Goal: Task Accomplishment & Management: Manage account settings

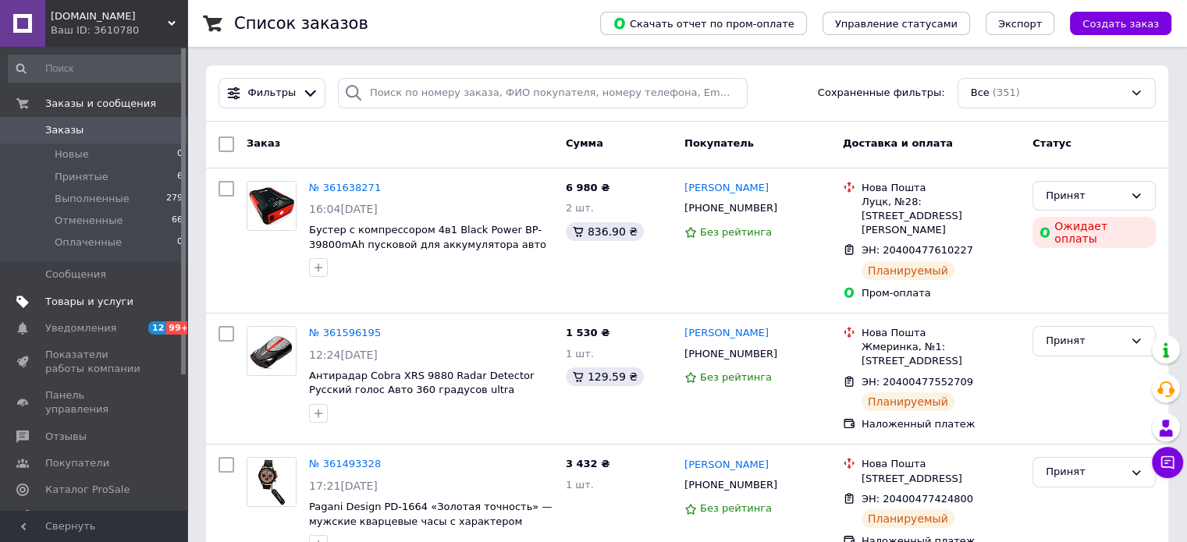
click at [105, 307] on span "Товары и услуги" at bounding box center [89, 302] width 88 height 14
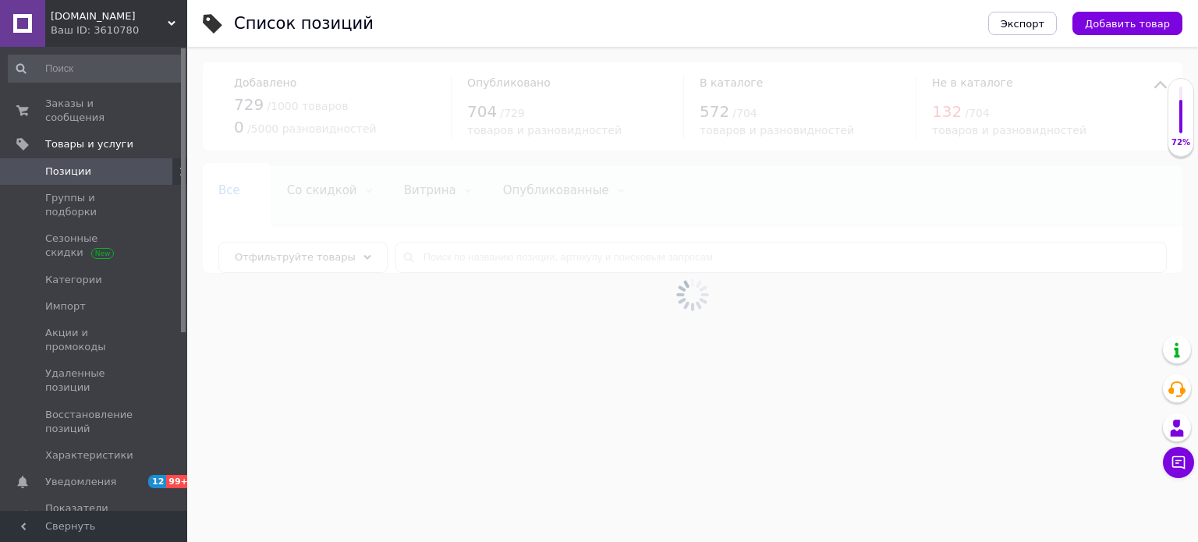
click at [500, 252] on div at bounding box center [692, 294] width 1011 height 495
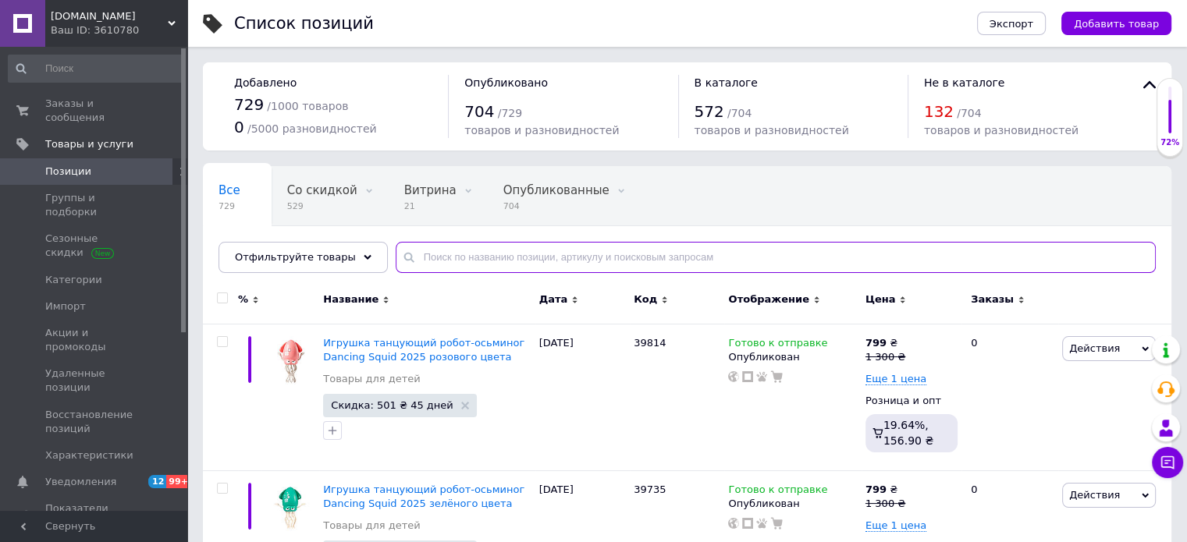
click at [500, 252] on input "text" at bounding box center [776, 257] width 760 height 31
type input "afo"
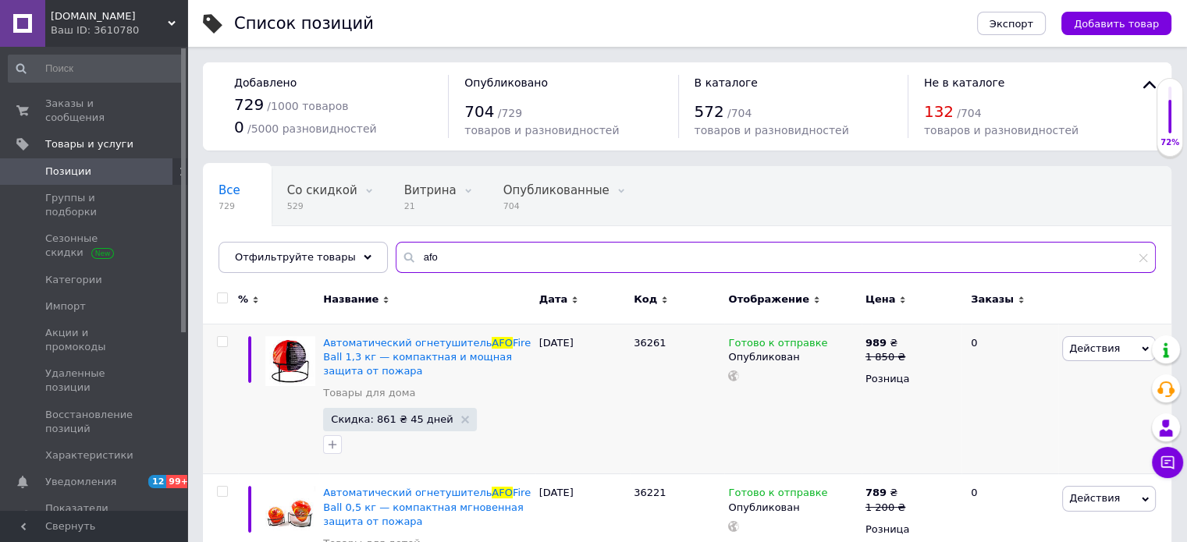
scroll to position [156, 0]
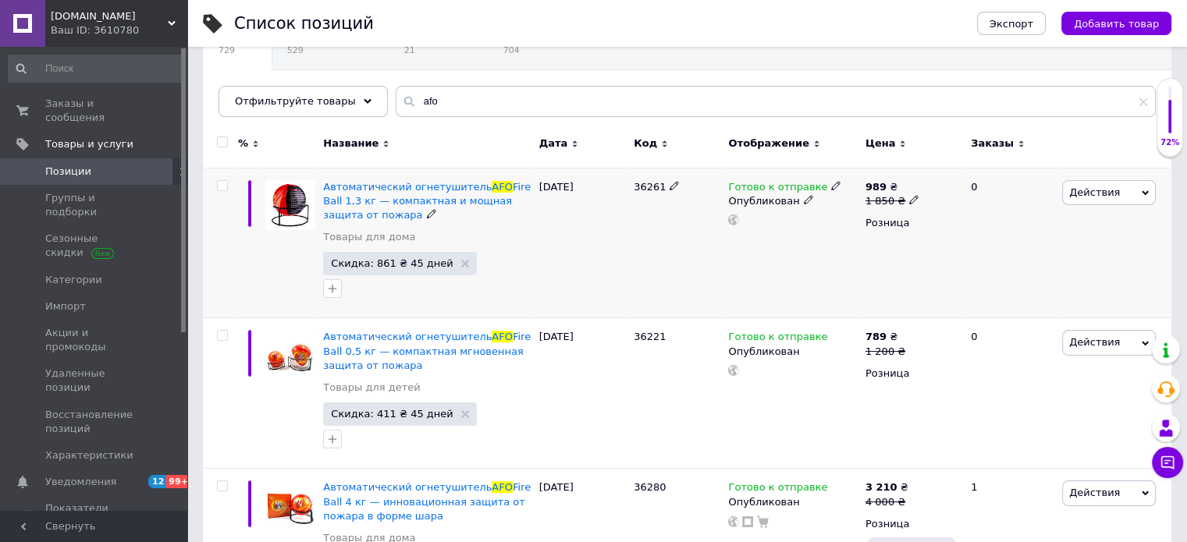
click at [910, 201] on icon at bounding box center [913, 199] width 9 height 9
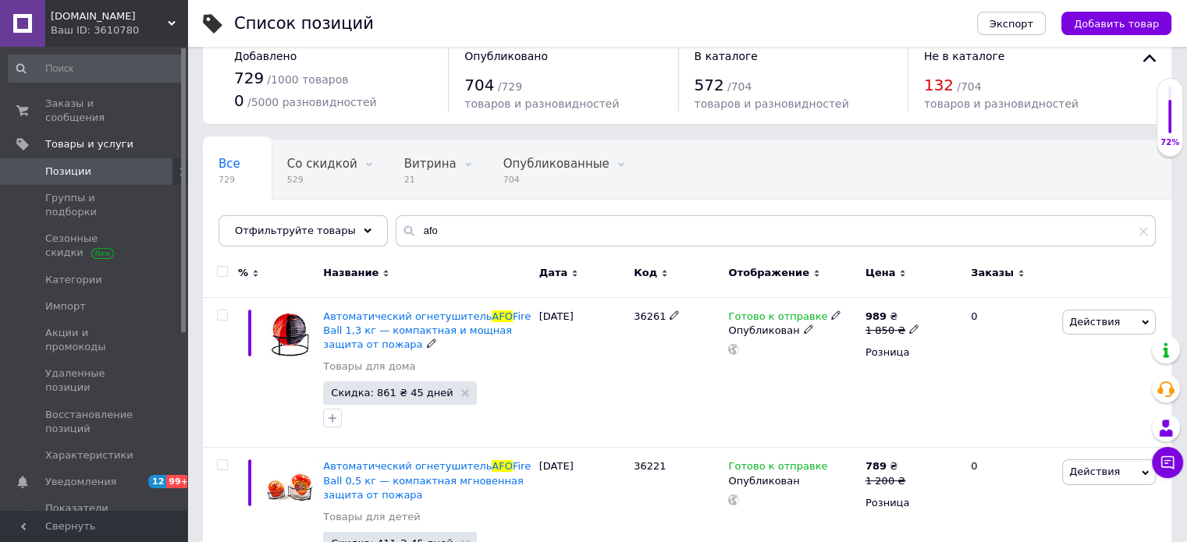
scroll to position [0, 0]
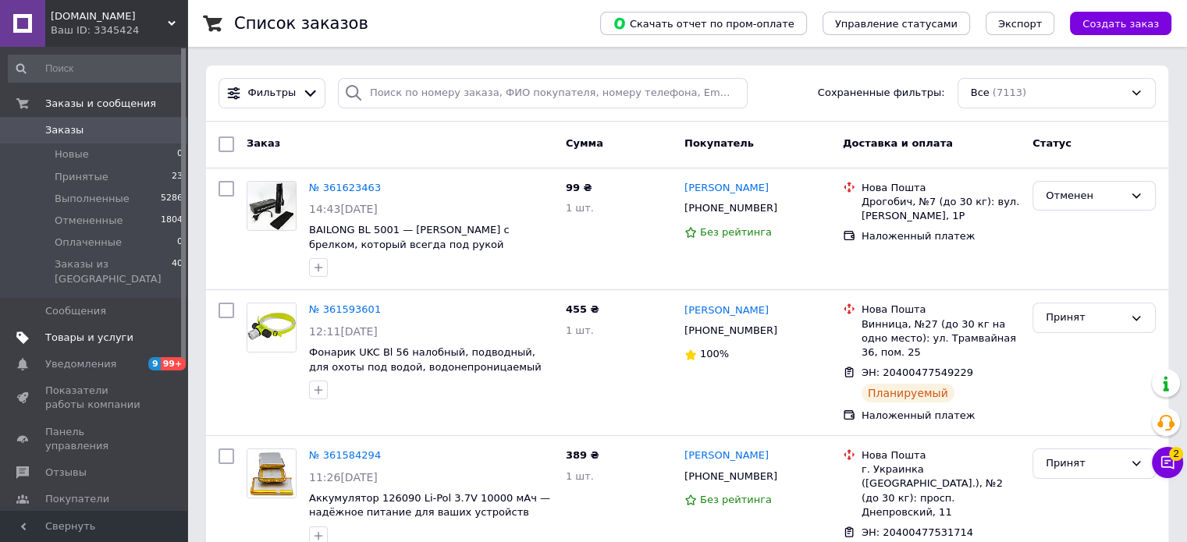
click at [106, 331] on span "Товары и услуги" at bounding box center [89, 338] width 88 height 14
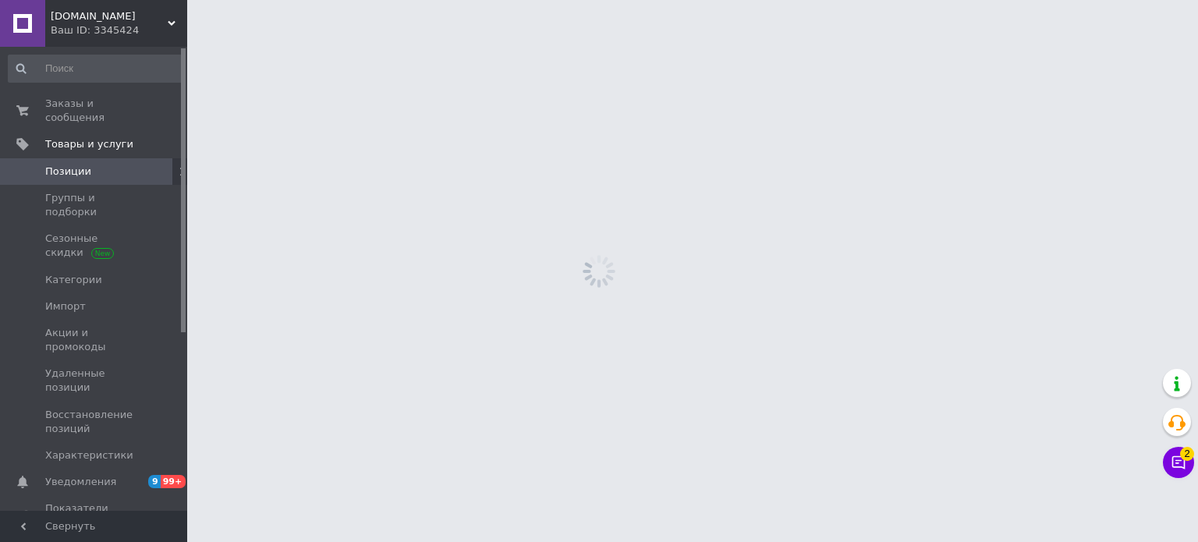
click at [504, 104] on html "[DOMAIN_NAME] Ваш ID: 3345424 Сайт [DOMAIN_NAME] Кабинет покупателя Проверить с…" at bounding box center [599, 60] width 1198 height 121
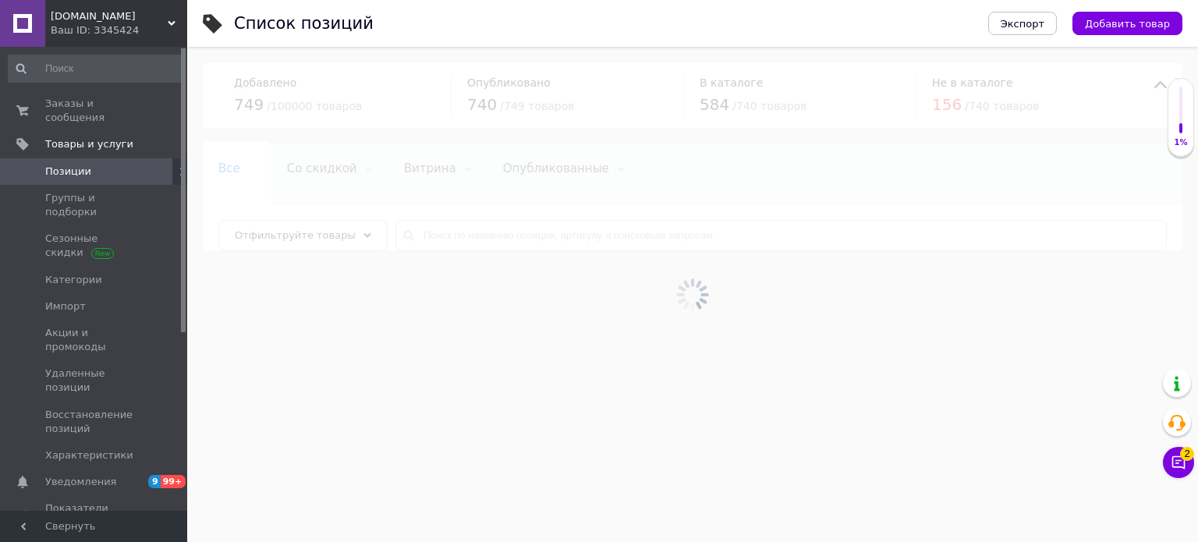
click at [474, 228] on div at bounding box center [692, 294] width 1011 height 495
click at [474, 241] on div at bounding box center [692, 294] width 1011 height 495
click at [479, 231] on div at bounding box center [692, 294] width 1011 height 495
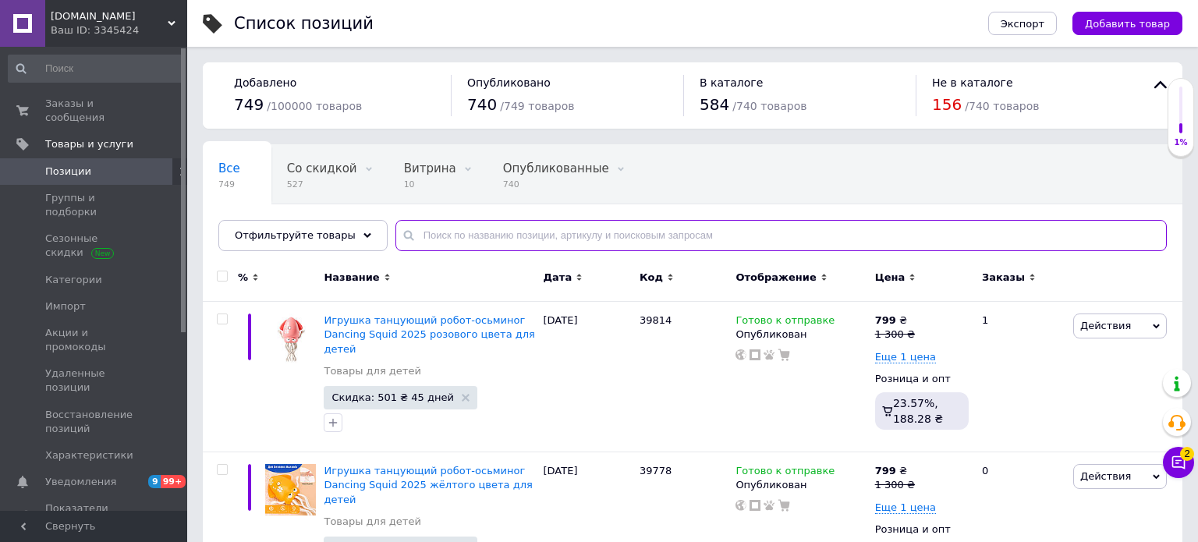
click at [479, 231] on input "text" at bounding box center [782, 235] width 772 height 31
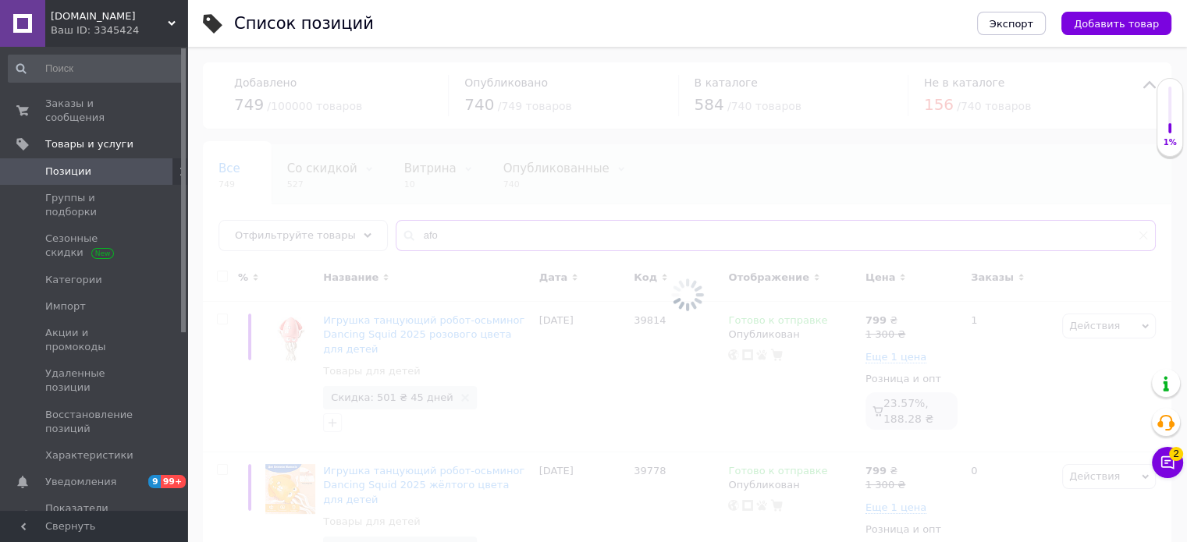
type input "afo"
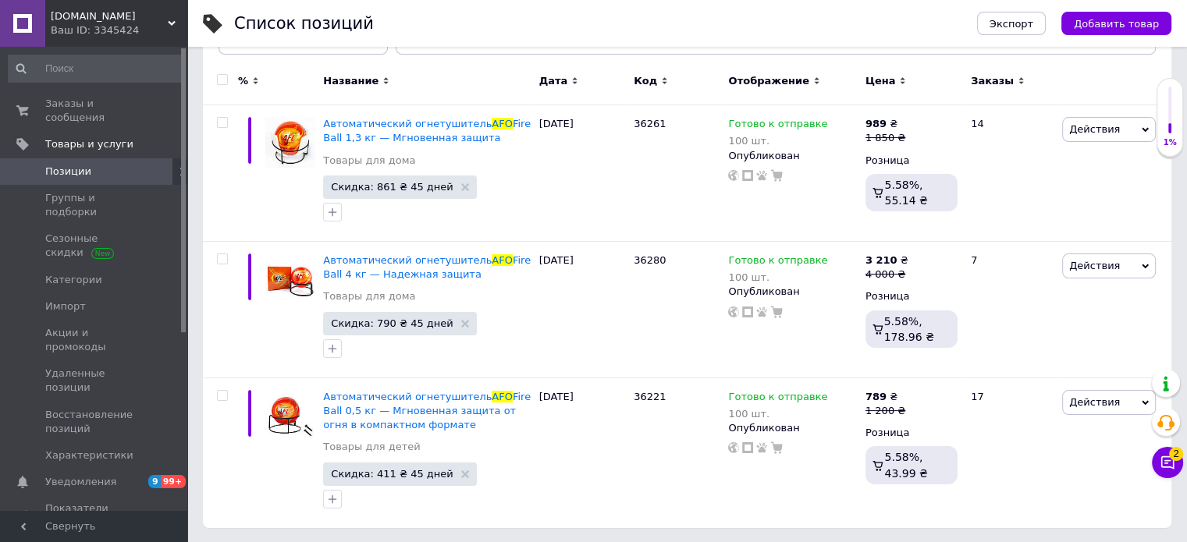
scroll to position [41, 0]
